Goal: Task Accomplishment & Management: Complete application form

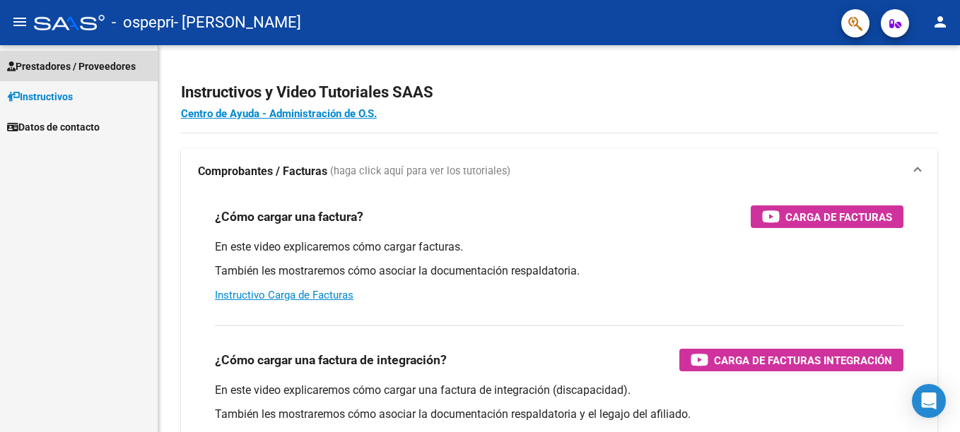
click at [122, 64] on span "Prestadores / Proveedores" at bounding box center [71, 67] width 129 height 16
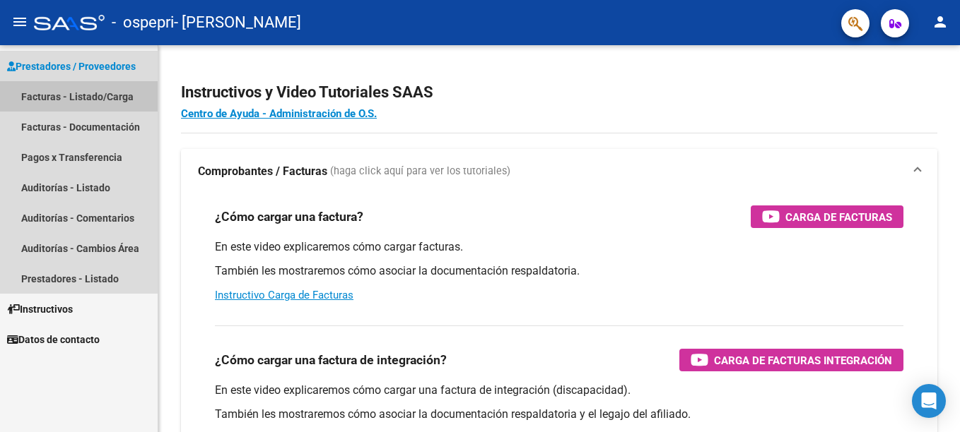
click at [113, 87] on link "Facturas - Listado/Carga" at bounding box center [79, 96] width 158 height 30
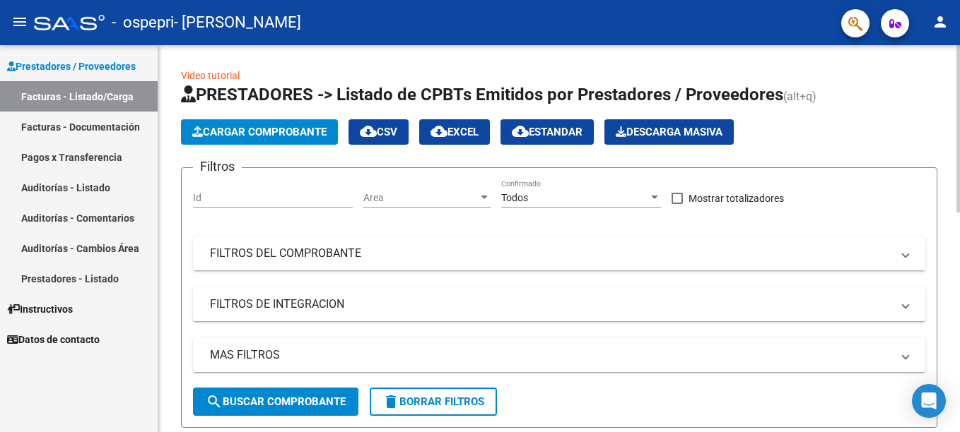
scroll to position [387, 0]
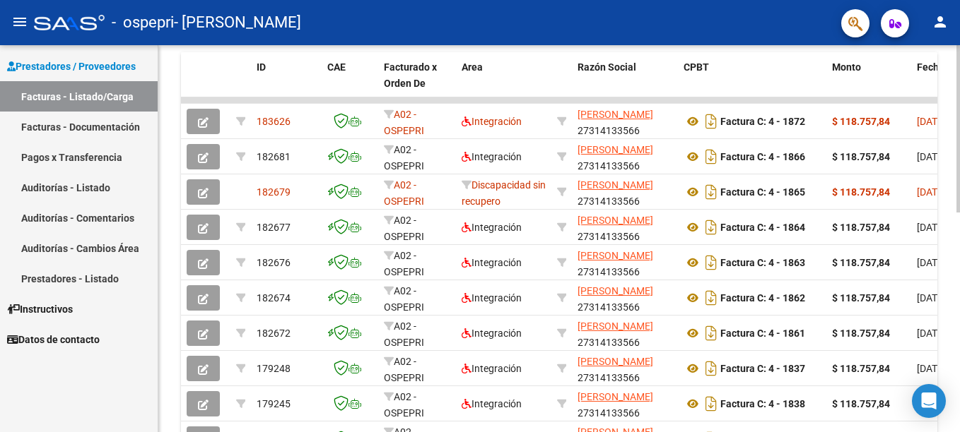
click at [959, 293] on html "menu - ospepri - [PERSON_NAME] person Prestadores / Proveedores Facturas - List…" at bounding box center [480, 216] width 960 height 432
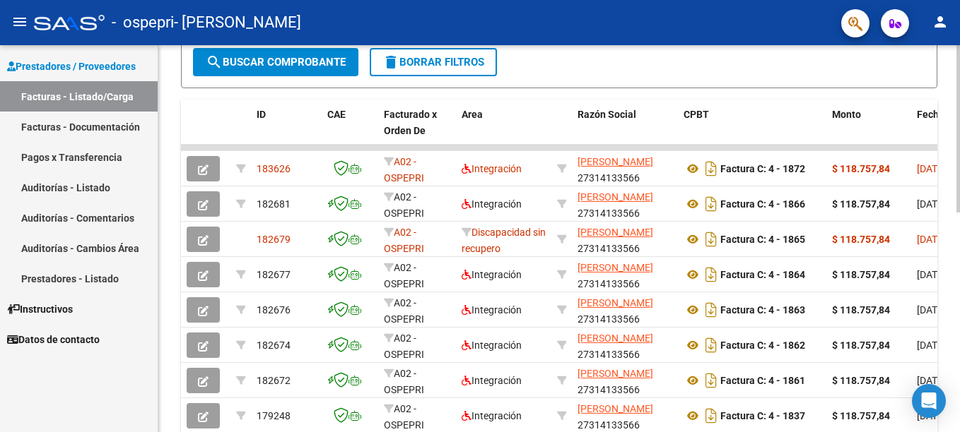
scroll to position [335, 0]
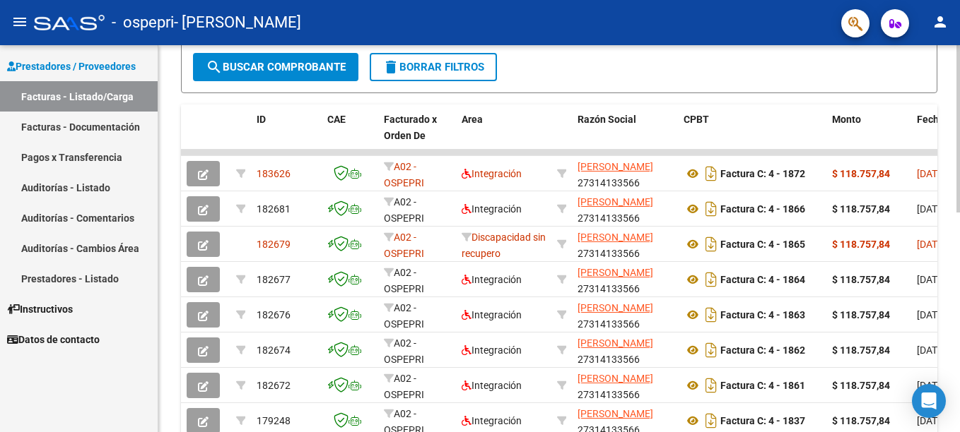
click at [958, 218] on div at bounding box center [958, 277] width 4 height 167
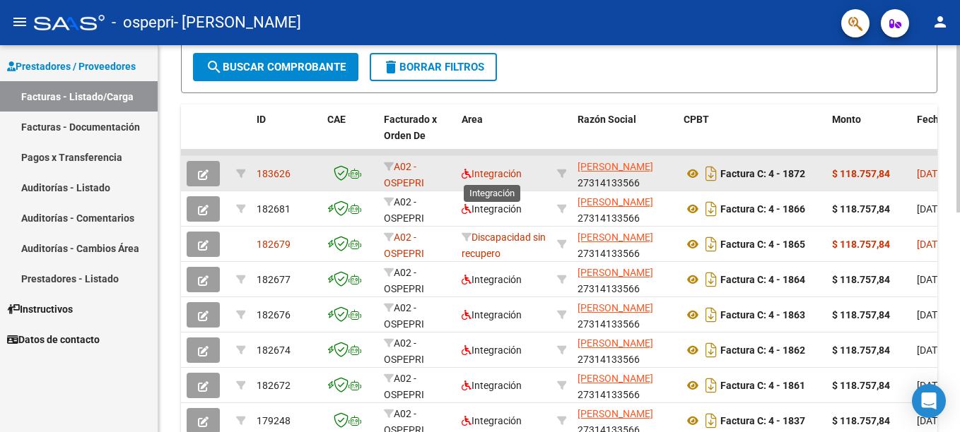
drag, startPoint x: 490, startPoint y: 164, endPoint x: 490, endPoint y: 172, distance: 8.5
click at [490, 172] on datatable-body-cell "Integración" at bounding box center [503, 173] width 95 height 35
click at [201, 170] on icon "button" at bounding box center [203, 175] width 11 height 11
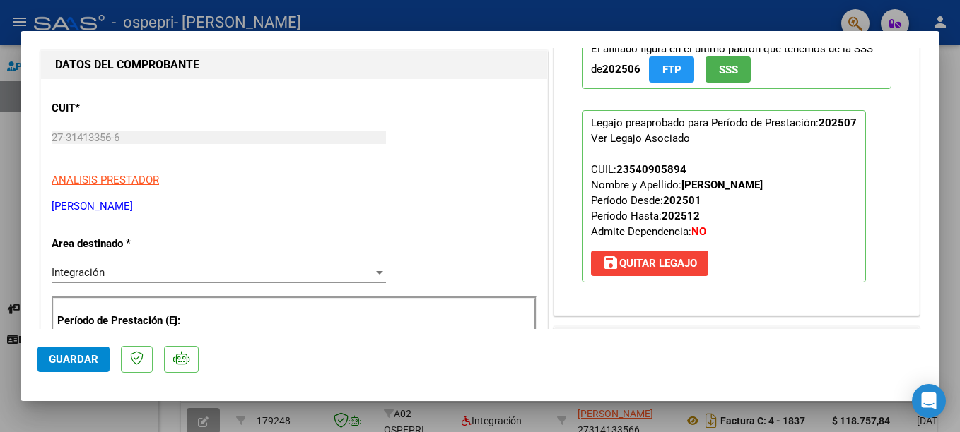
scroll to position [0, 0]
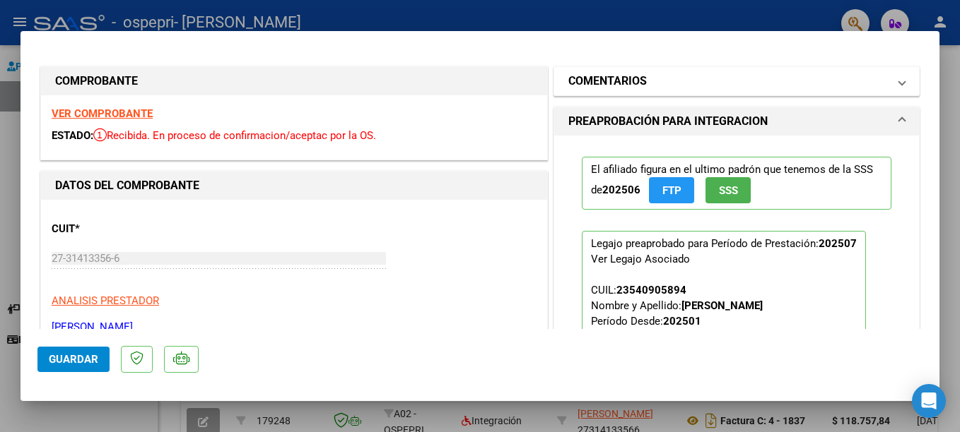
click at [899, 80] on span at bounding box center [902, 81] width 6 height 17
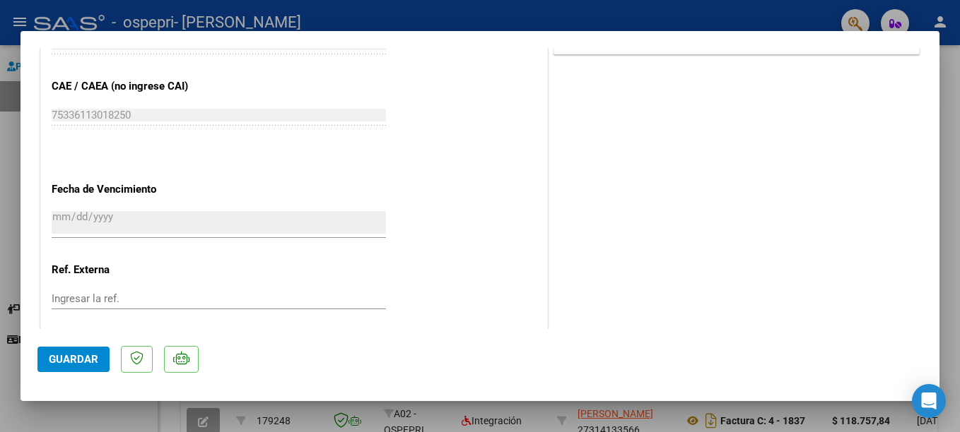
scroll to position [931, 0]
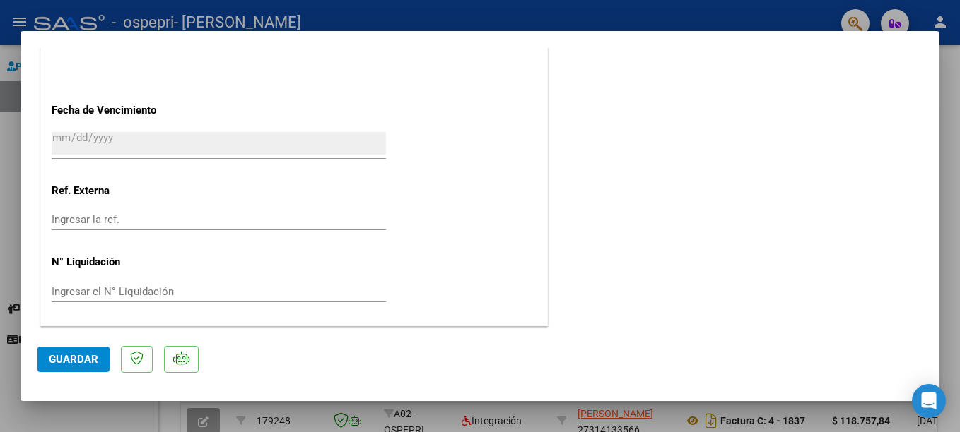
click at [774, 19] on div at bounding box center [480, 216] width 960 height 432
type input "$ 0,00"
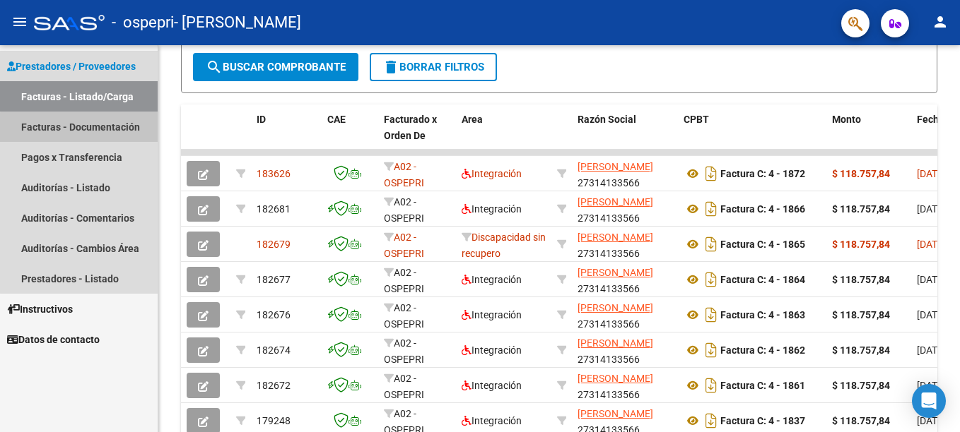
click at [106, 129] on link "Facturas - Documentación" at bounding box center [79, 127] width 158 height 30
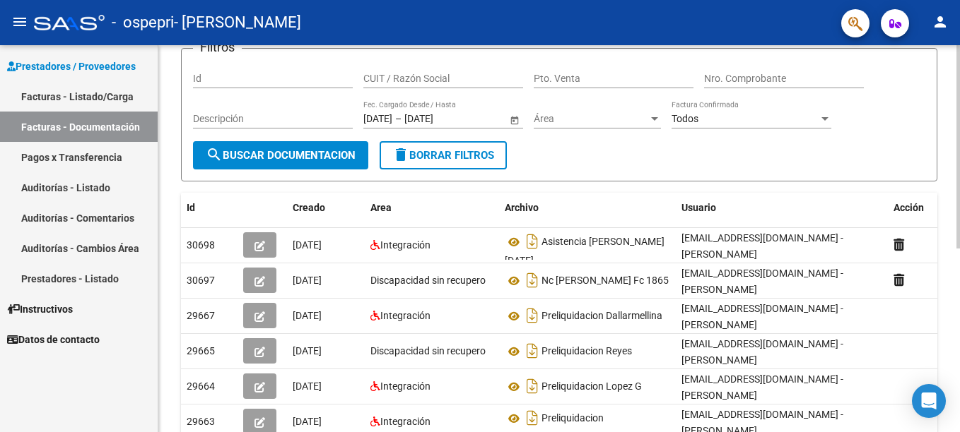
click at [959, 282] on html "menu - ospepri - [PERSON_NAME] person Prestadores / Proveedores Facturas - List…" at bounding box center [480, 216] width 960 height 432
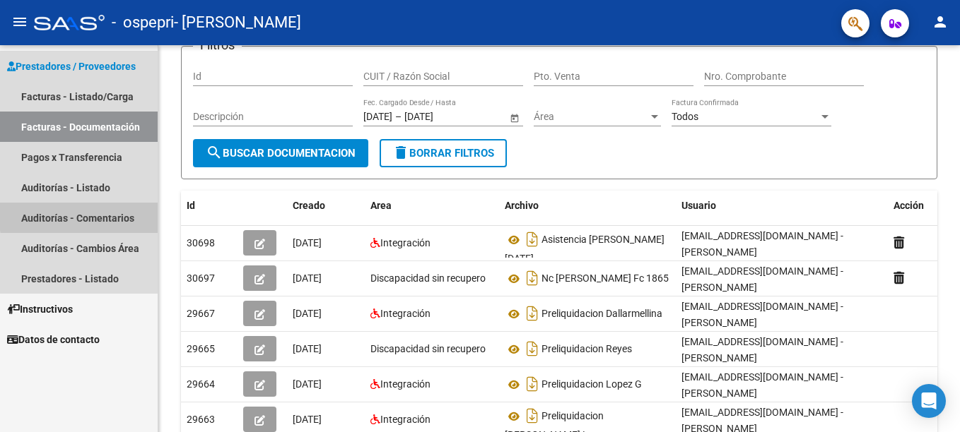
click at [117, 213] on link "Auditorías - Comentarios" at bounding box center [79, 218] width 158 height 30
